Goal: Task Accomplishment & Management: Use online tool/utility

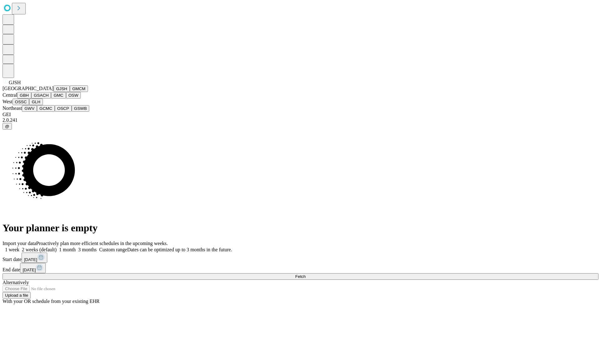
click at [53, 92] on button "GJSH" at bounding box center [61, 88] width 16 height 7
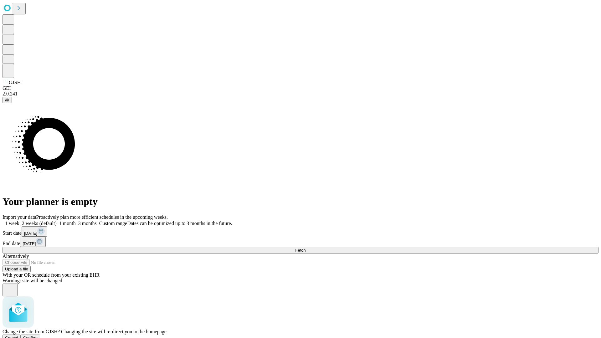
click at [38, 335] on span "Confirm" at bounding box center [30, 337] width 15 height 5
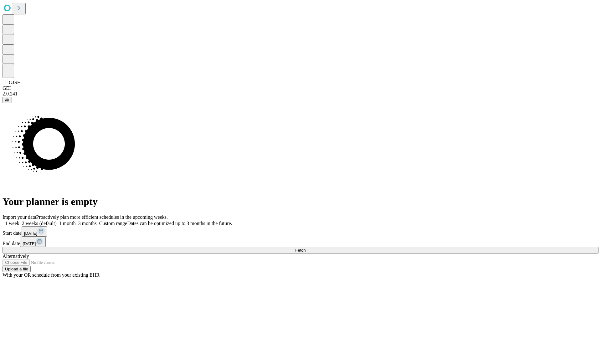
click at [57, 221] on label "2 weeks (default)" at bounding box center [37, 223] width 37 height 5
click at [305, 248] on span "Fetch" at bounding box center [300, 250] width 10 height 5
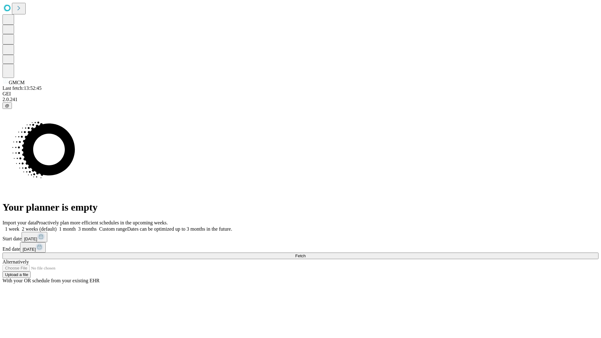
click at [57, 226] on label "2 weeks (default)" at bounding box center [37, 228] width 37 height 5
click at [305, 253] on span "Fetch" at bounding box center [300, 255] width 10 height 5
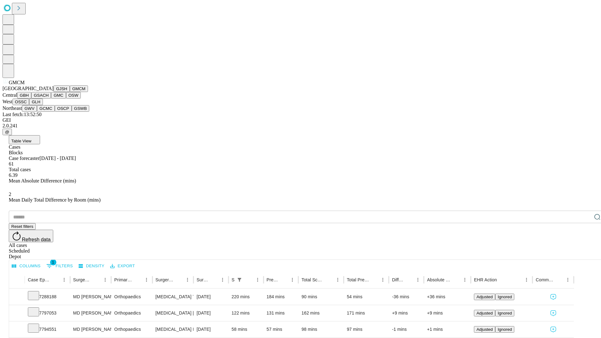
click at [31, 99] on button "GBH" at bounding box center [24, 95] width 14 height 7
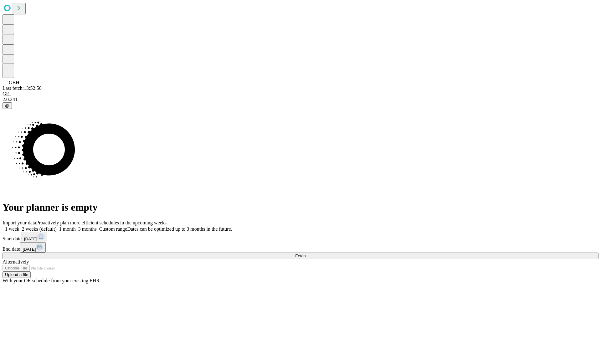
click at [57, 226] on label "2 weeks (default)" at bounding box center [37, 228] width 37 height 5
click at [305, 253] on span "Fetch" at bounding box center [300, 255] width 10 height 5
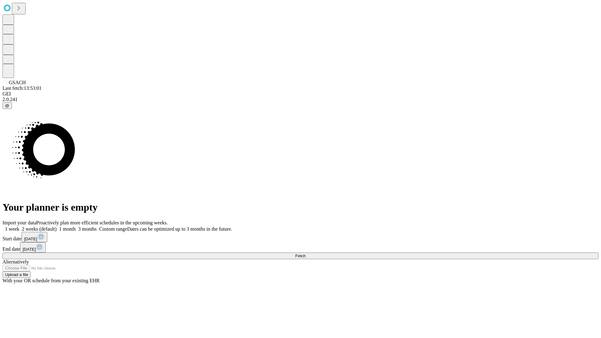
click at [305, 253] on span "Fetch" at bounding box center [300, 255] width 10 height 5
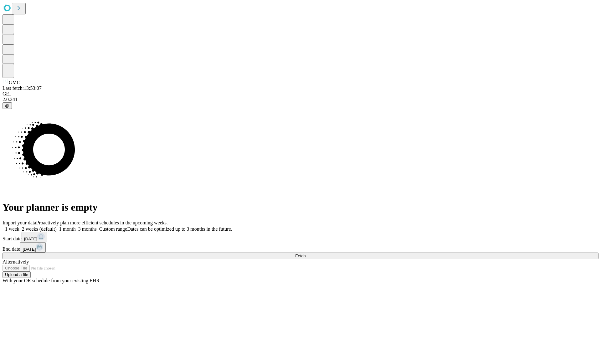
click at [305, 253] on span "Fetch" at bounding box center [300, 255] width 10 height 5
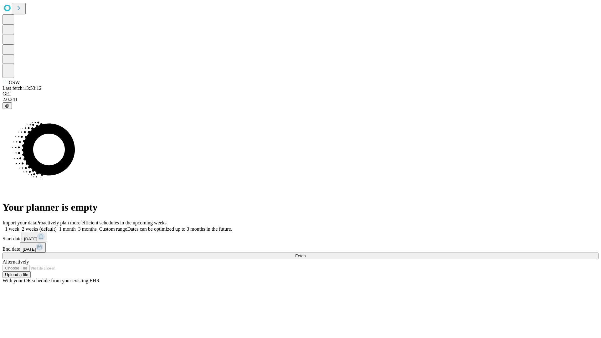
click at [305, 253] on span "Fetch" at bounding box center [300, 255] width 10 height 5
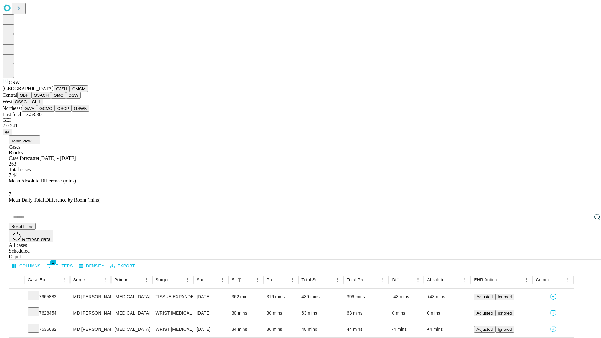
click at [29, 105] on button "OSSC" at bounding box center [21, 102] width 17 height 7
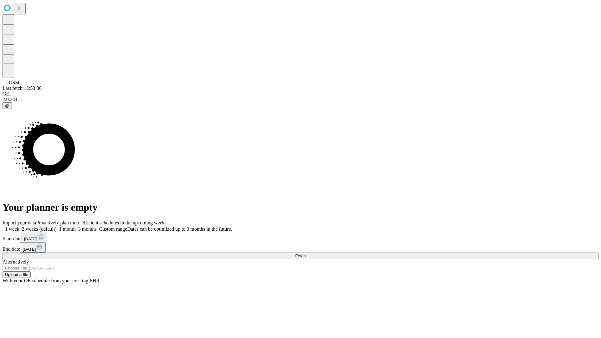
click at [57, 226] on label "2 weeks (default)" at bounding box center [37, 228] width 37 height 5
click at [305, 253] on span "Fetch" at bounding box center [300, 255] width 10 height 5
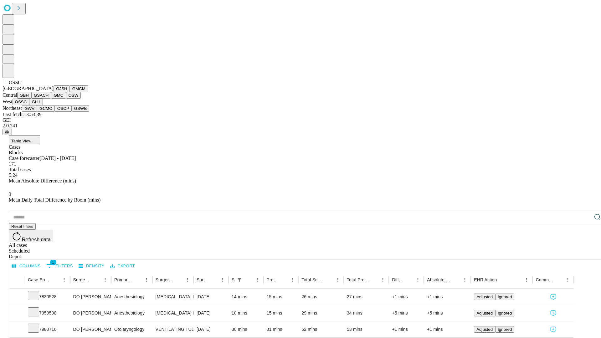
click at [43, 105] on button "GLH" at bounding box center [35, 102] width 13 height 7
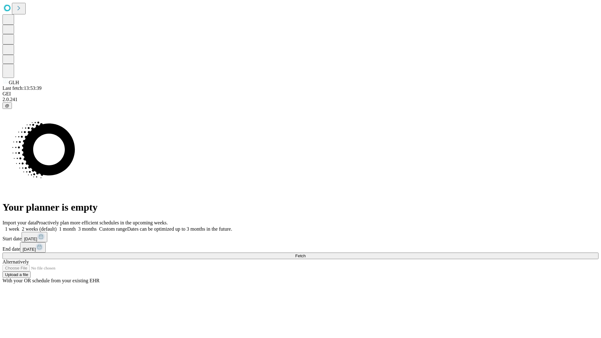
click at [57, 226] on label "2 weeks (default)" at bounding box center [37, 228] width 37 height 5
click at [305, 253] on span "Fetch" at bounding box center [300, 255] width 10 height 5
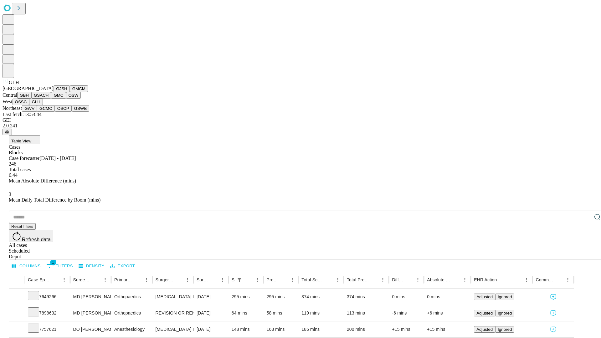
click at [37, 112] on button "GWV" at bounding box center [29, 108] width 15 height 7
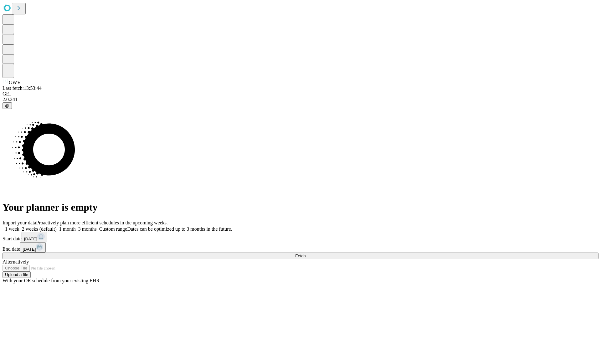
click at [305, 253] on span "Fetch" at bounding box center [300, 255] width 10 height 5
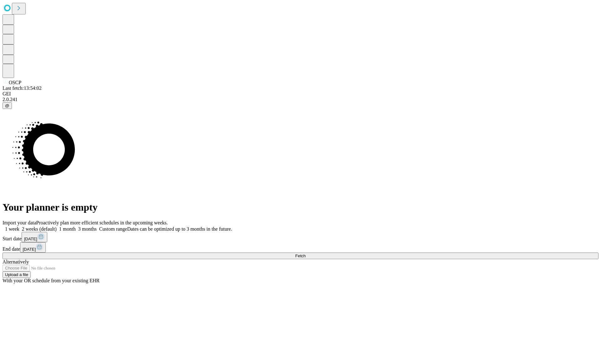
click at [57, 226] on label "2 weeks (default)" at bounding box center [37, 228] width 37 height 5
click at [305, 253] on span "Fetch" at bounding box center [300, 255] width 10 height 5
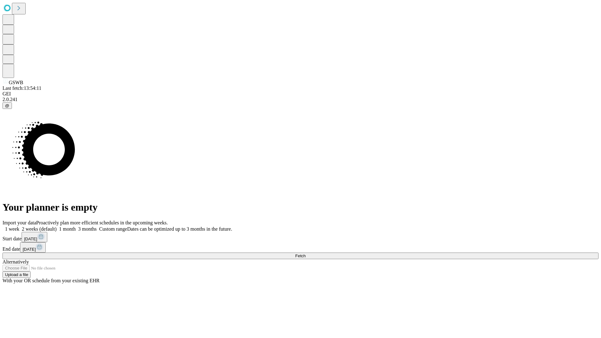
click at [57, 226] on label "2 weeks (default)" at bounding box center [37, 228] width 37 height 5
click at [305, 253] on span "Fetch" at bounding box center [300, 255] width 10 height 5
